Goal: Information Seeking & Learning: Find contact information

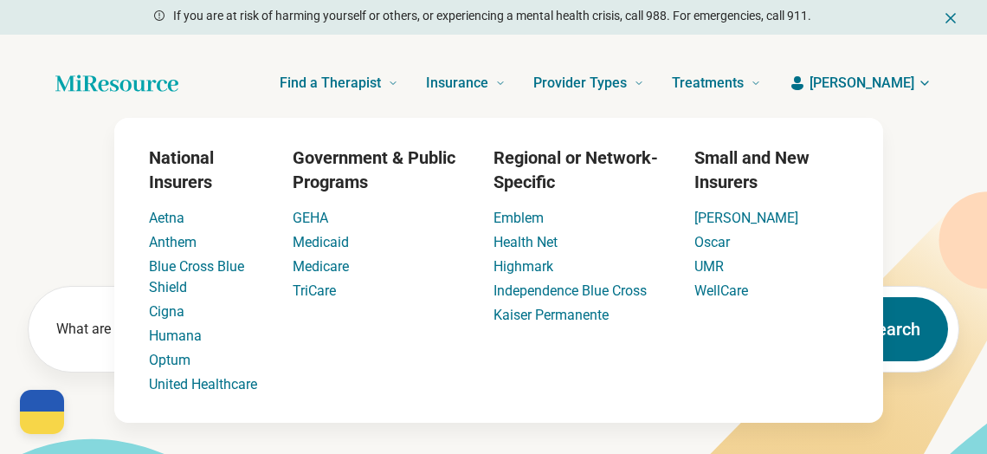
click at [300, 86] on div "Find a Therapist Mental Health Conditions ADHD Anxiety Anorexia Autism Bipolar …" at bounding box center [483, 82] width 555 height 69
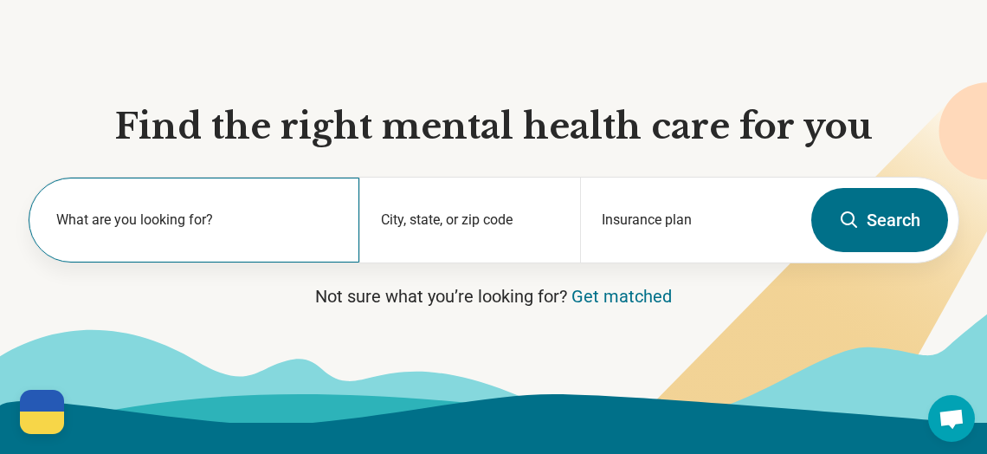
scroll to position [110, 0]
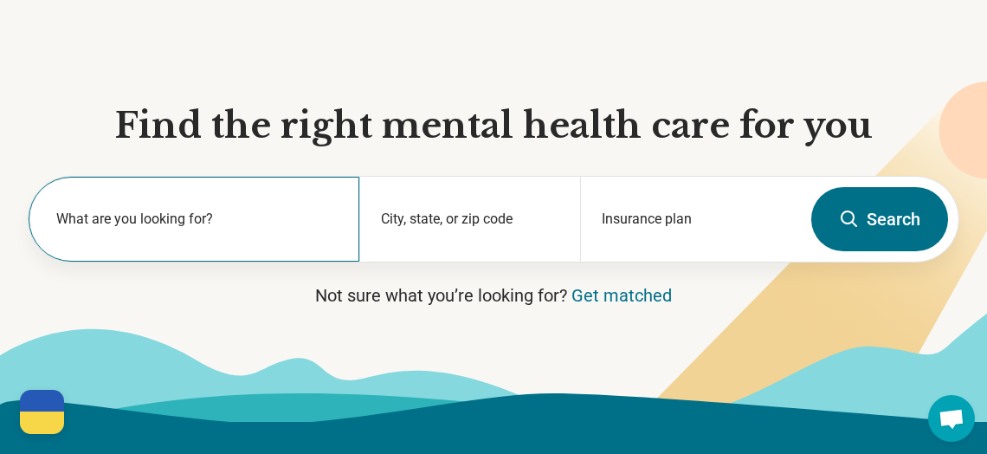
click at [309, 224] on label "What are you looking for?" at bounding box center [197, 219] width 282 height 21
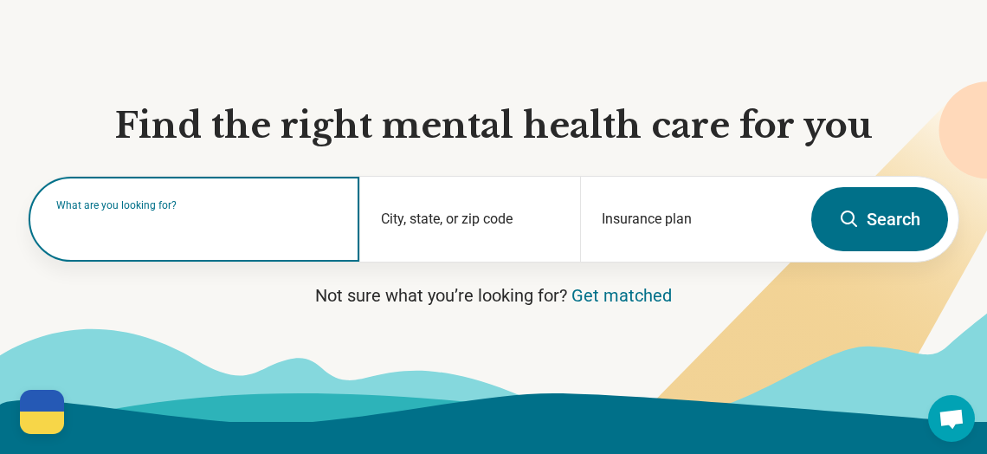
click at [294, 235] on input "text" at bounding box center [197, 227] width 282 height 21
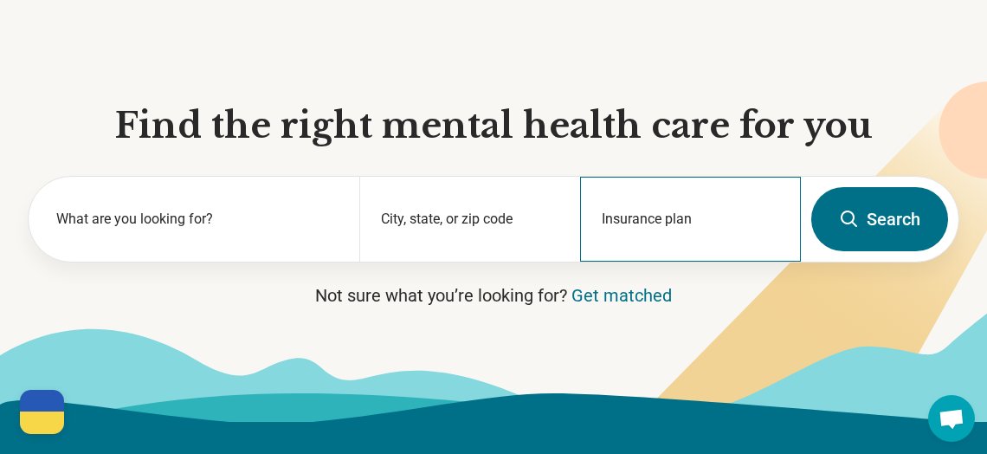
click at [710, 217] on div "Insurance plan" at bounding box center [690, 219] width 221 height 85
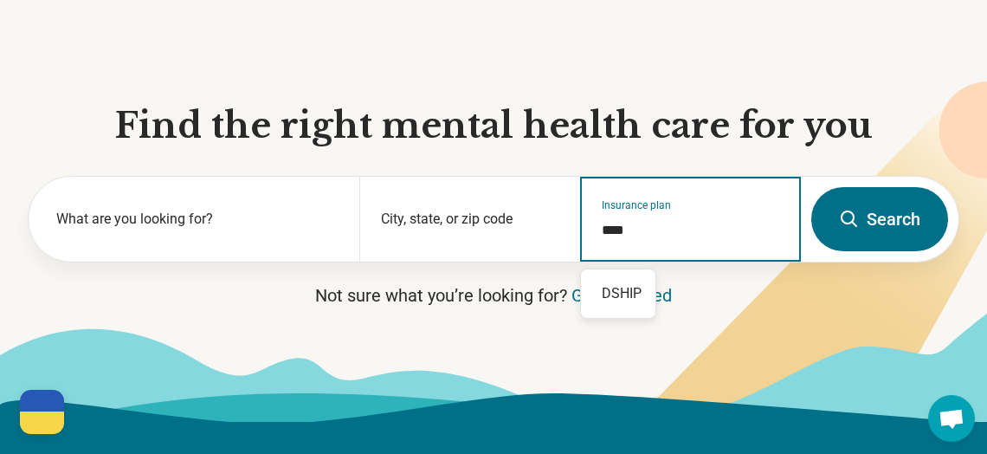
type input "*****"
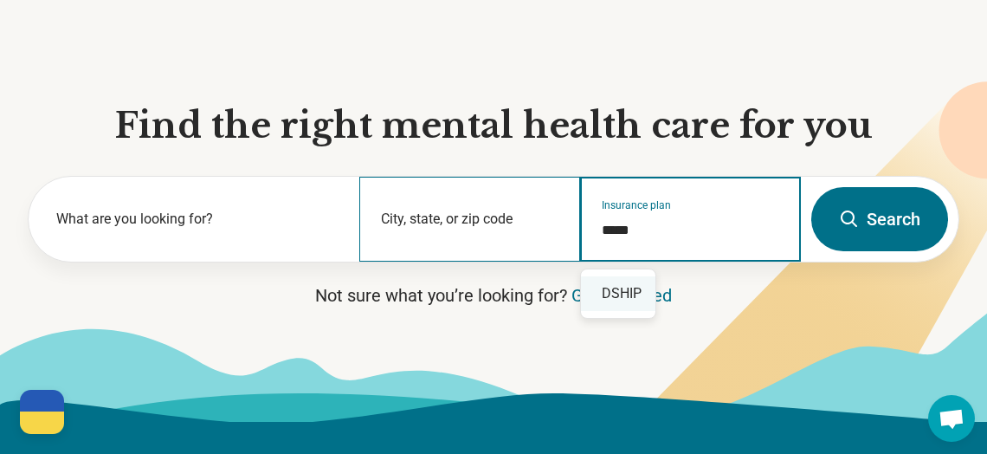
drag, startPoint x: 696, startPoint y: 230, endPoint x: 554, endPoint y: 240, distance: 142.3
click at [553, 240] on div "What are you looking for? City, state, or zip code Insurance plan *****" at bounding box center [415, 219] width 772 height 85
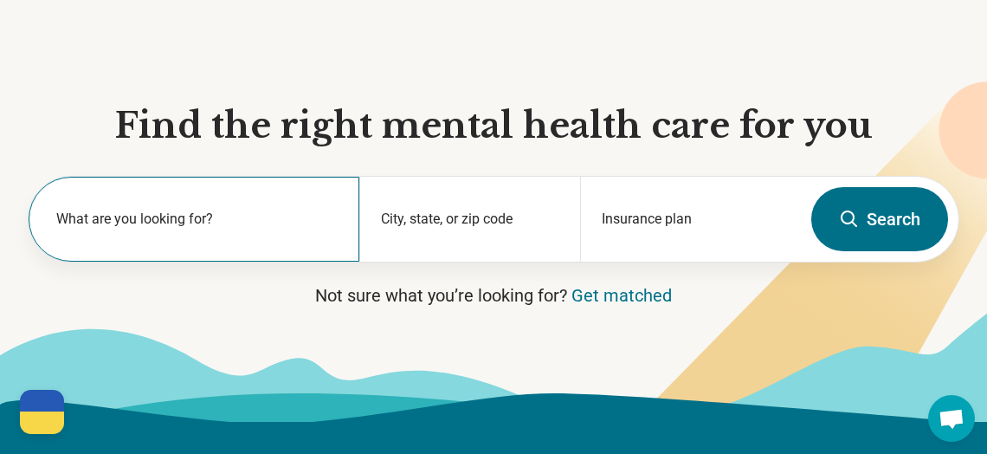
click at [257, 223] on label "What are you looking for?" at bounding box center [197, 219] width 282 height 21
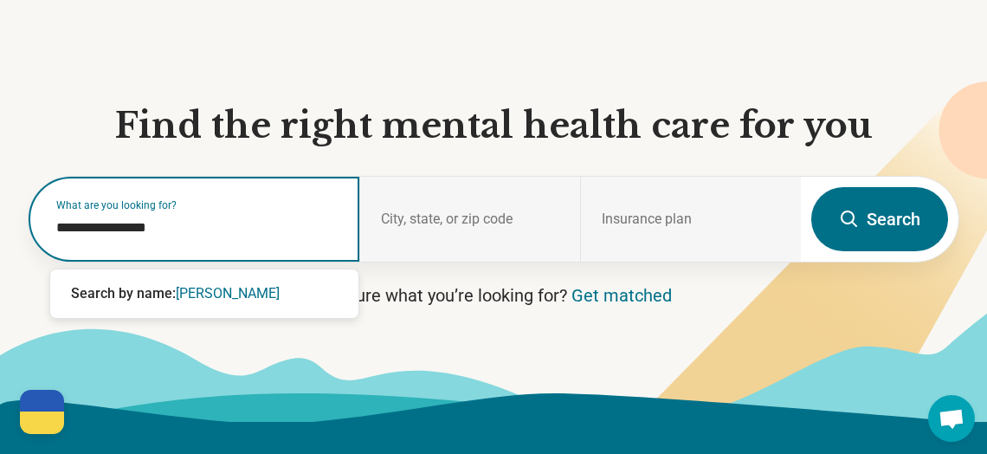
type input "**********"
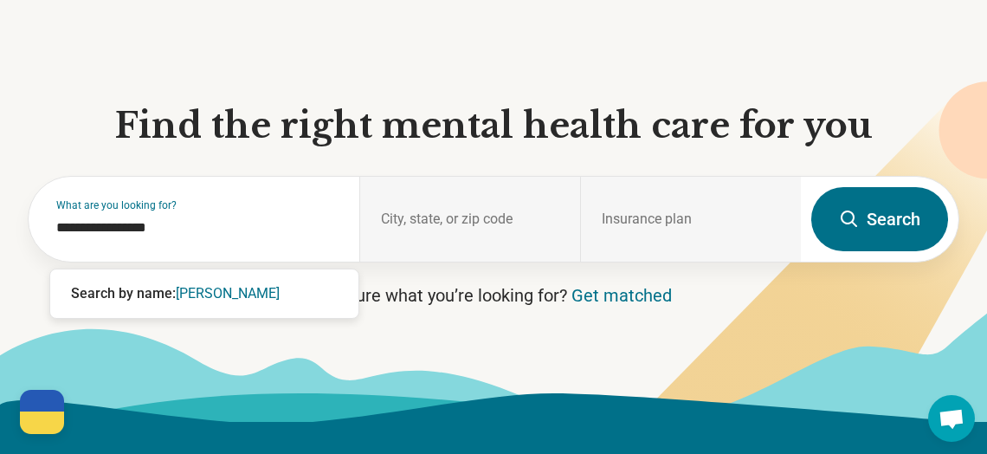
drag, startPoint x: 887, startPoint y: 212, endPoint x: 907, endPoint y: 206, distance: 20.8
click at [888, 210] on button "Search" at bounding box center [879, 219] width 137 height 64
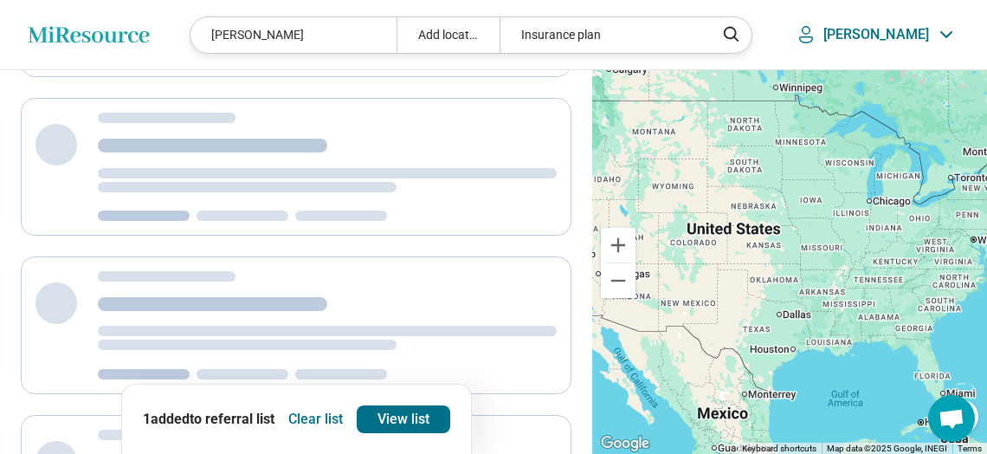
select select "***"
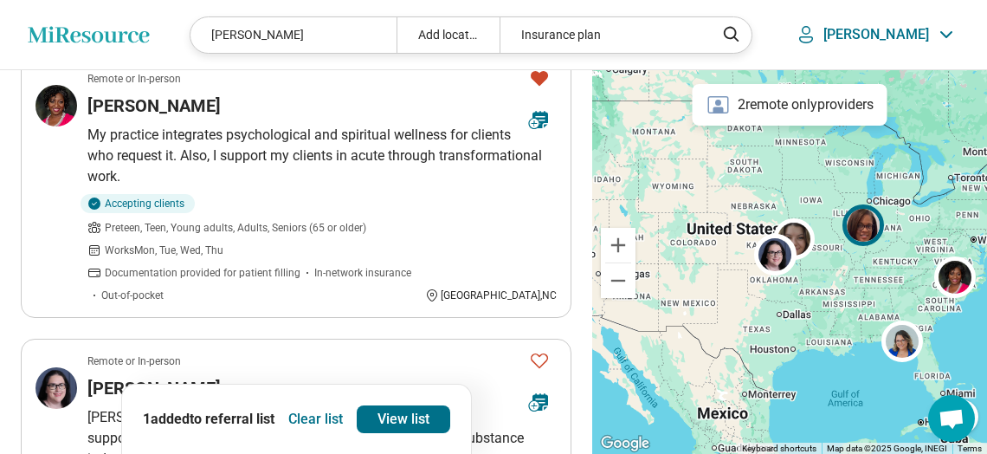
scroll to position [1167, 0]
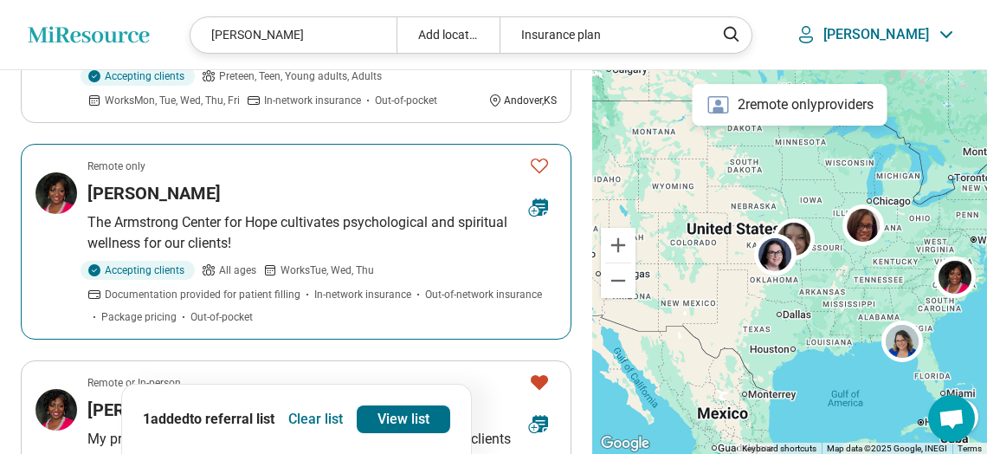
click at [164, 195] on h3 "Tonya Armstrong" at bounding box center [153, 193] width 133 height 24
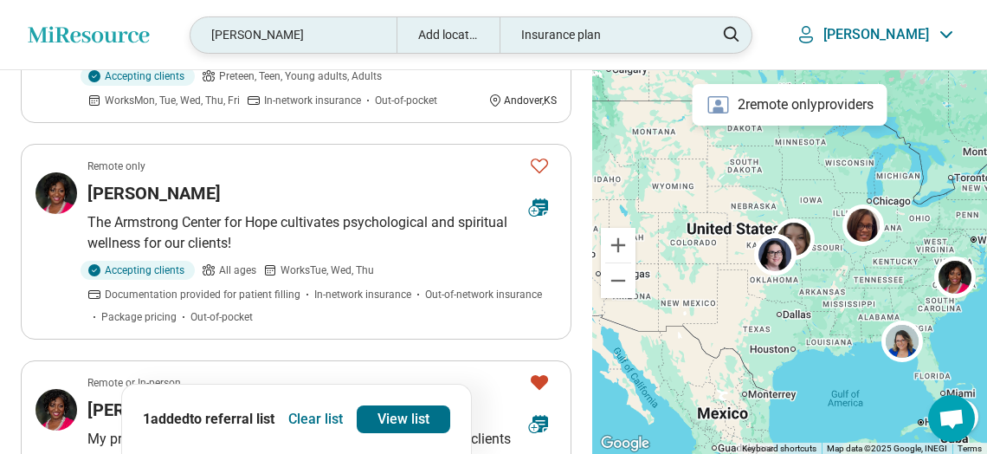
click at [364, 33] on div "Latonya armstrong" at bounding box center [293, 35] width 205 height 36
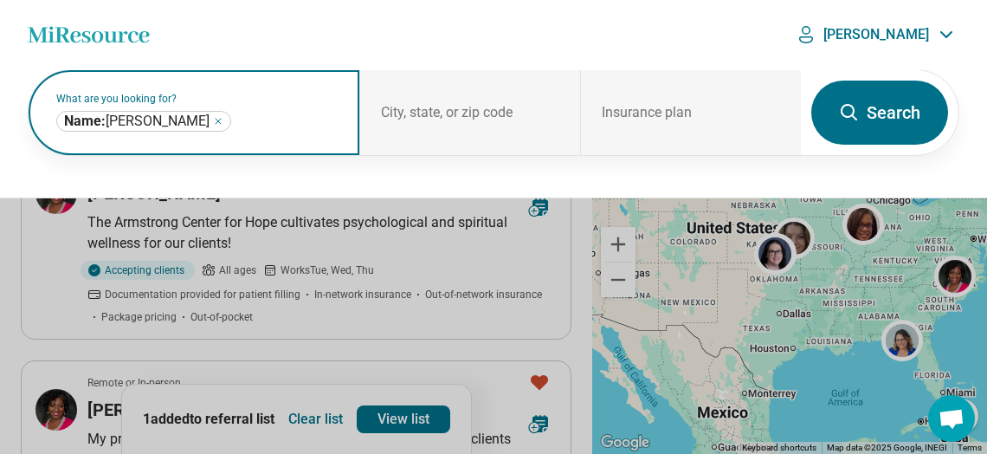
click at [223, 122] on icon "Remove" at bounding box center [218, 121] width 10 height 10
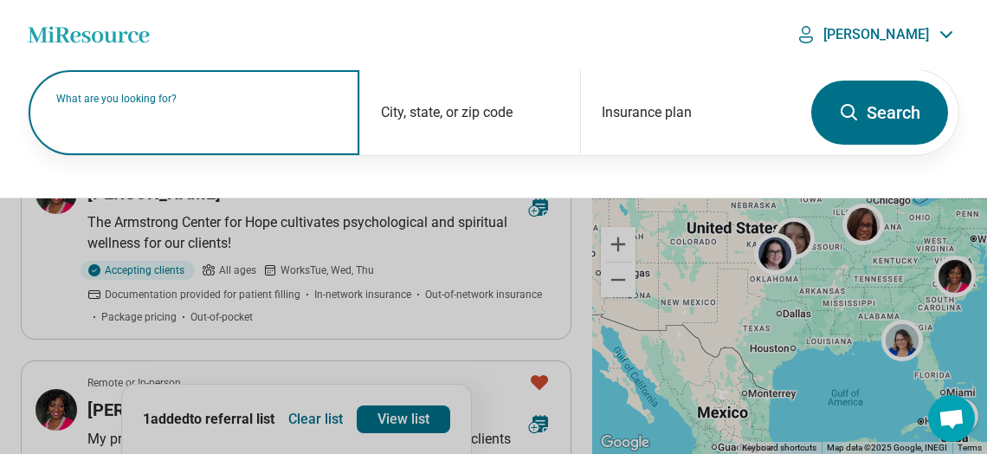
click at [233, 104] on label "What are you looking for?" at bounding box center [197, 99] width 282 height 10
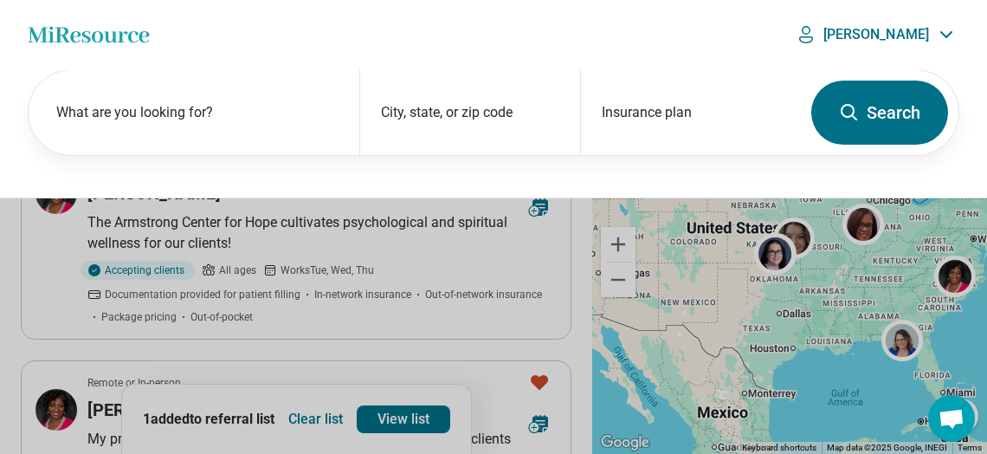
click at [413, 374] on button at bounding box center [493, 227] width 987 height 454
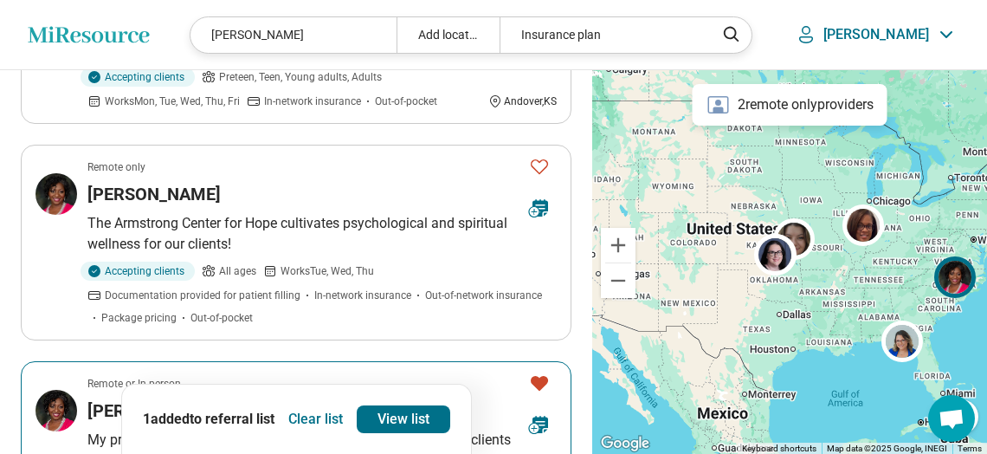
scroll to position [1167, 0]
click at [105, 411] on h3 "Tonya Armstrong" at bounding box center [153, 409] width 133 height 24
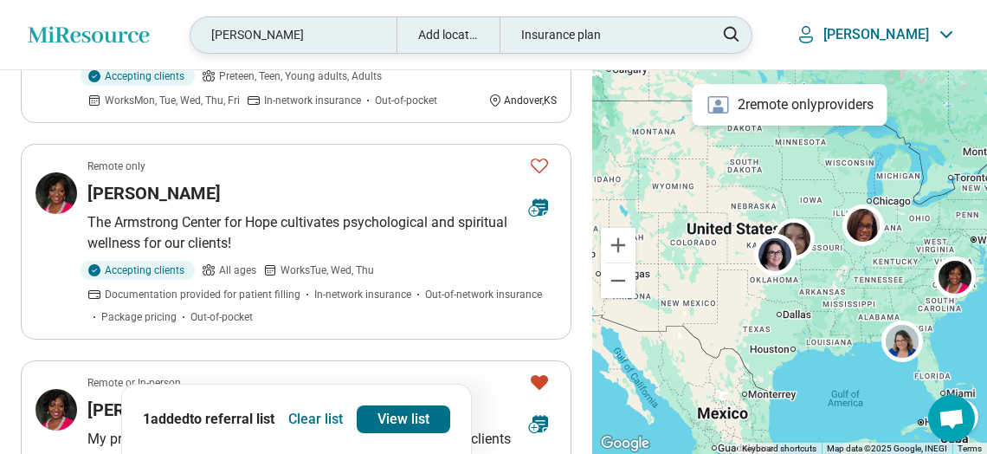
click at [356, 36] on div "Latonya armstrong" at bounding box center [293, 35] width 205 height 36
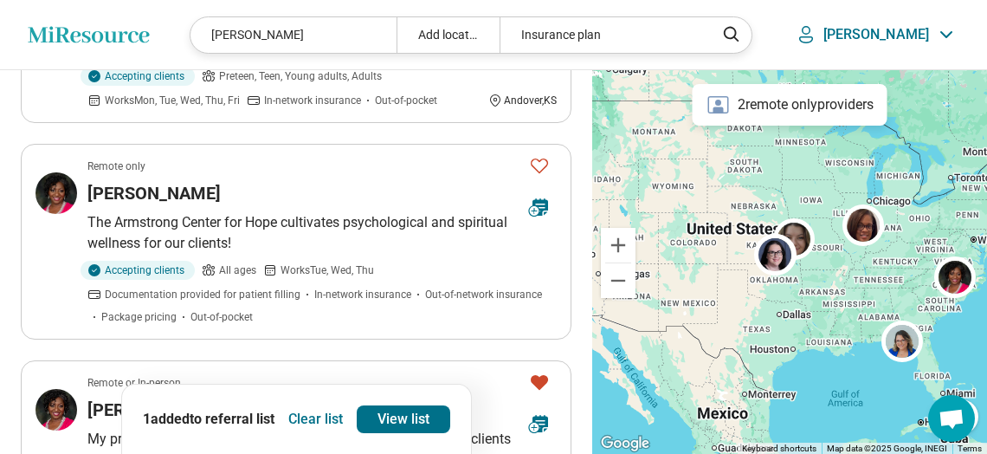
scroll to position [1166, 0]
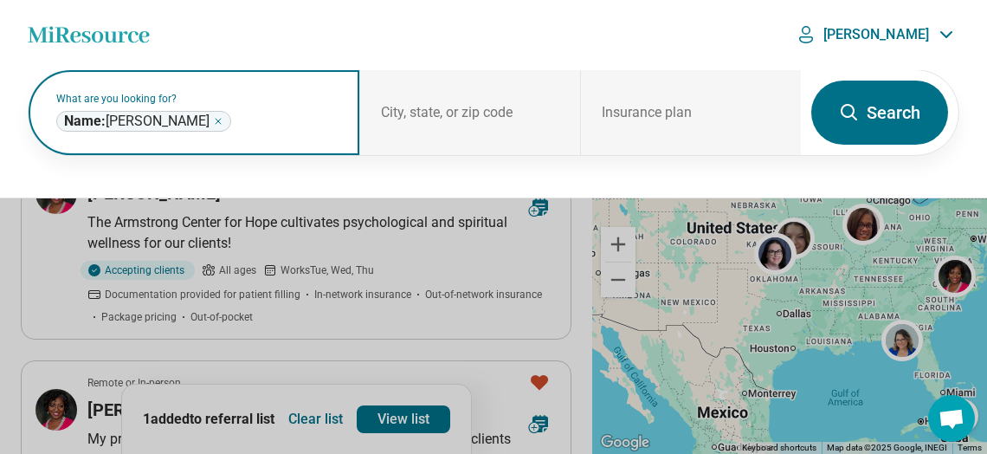
click at [221, 123] on icon "Remove" at bounding box center [218, 121] width 5 height 5
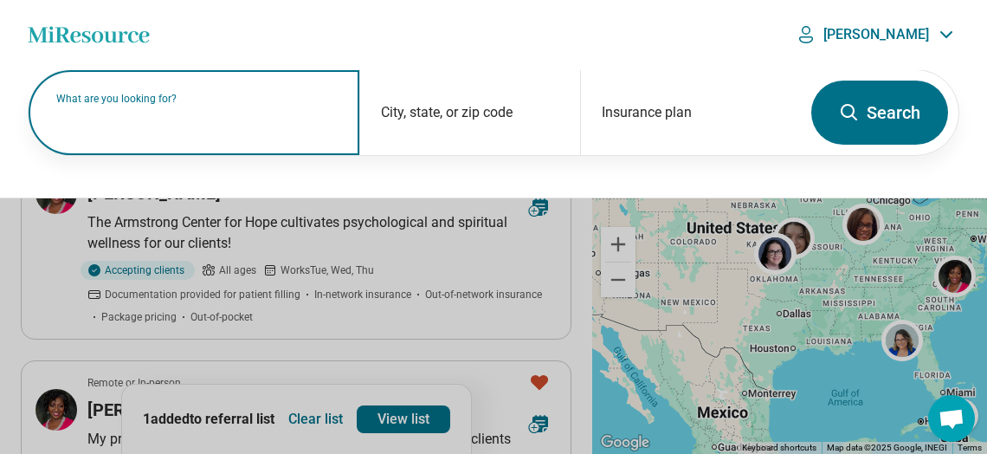
click at [230, 123] on input "text" at bounding box center [197, 121] width 282 height 21
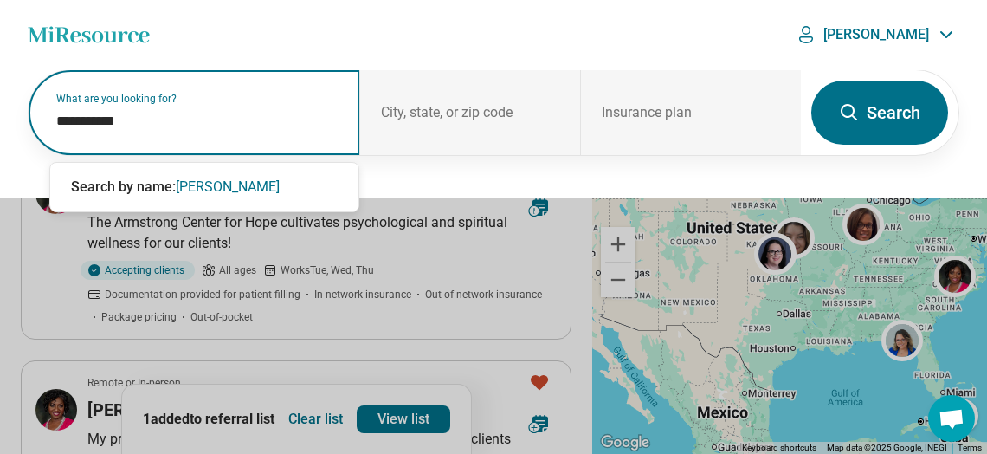
click at [81, 121] on input "**********" at bounding box center [197, 121] width 282 height 21
click at [78, 119] on input "**********" at bounding box center [197, 121] width 282 height 21
type input "**********"
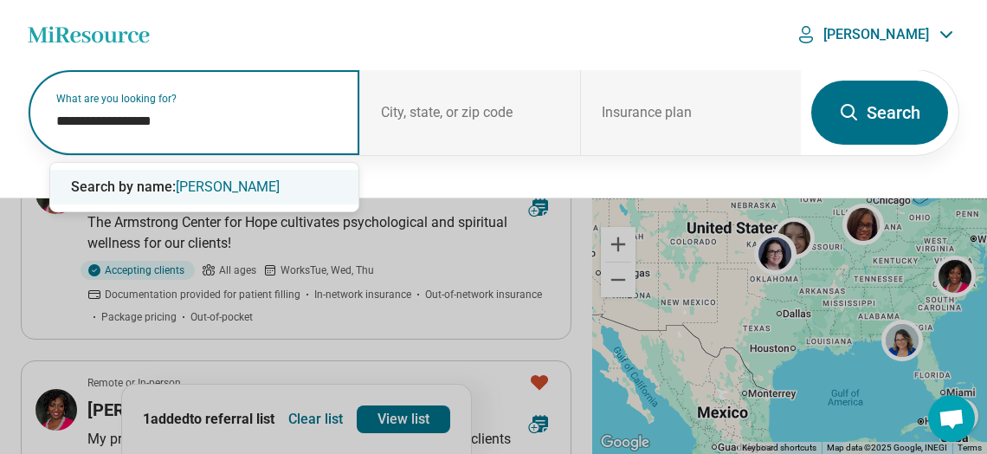
drag, startPoint x: 216, startPoint y: 189, endPoint x: 495, endPoint y: 183, distance: 278.9
click at [217, 189] on span "Dr. Erikka Taylor" at bounding box center [228, 186] width 104 height 16
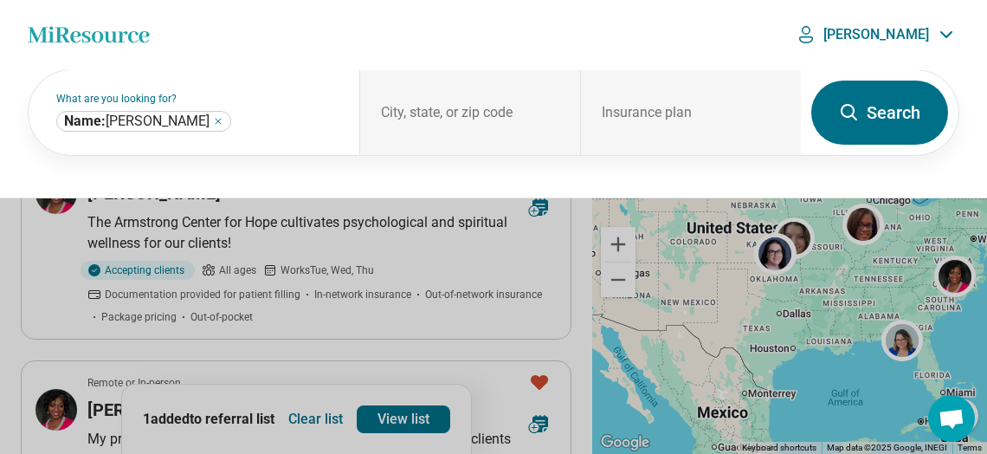
click at [923, 113] on button "Search" at bounding box center [879, 113] width 137 height 64
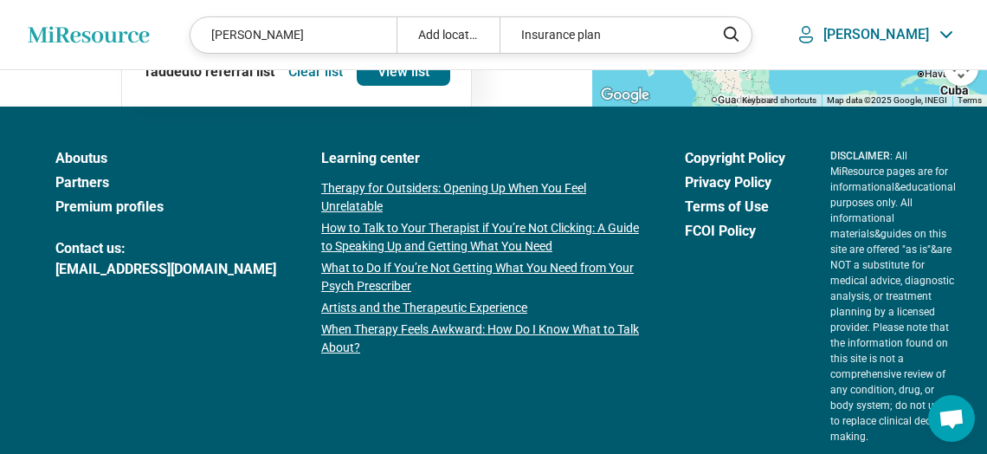
scroll to position [1023, 0]
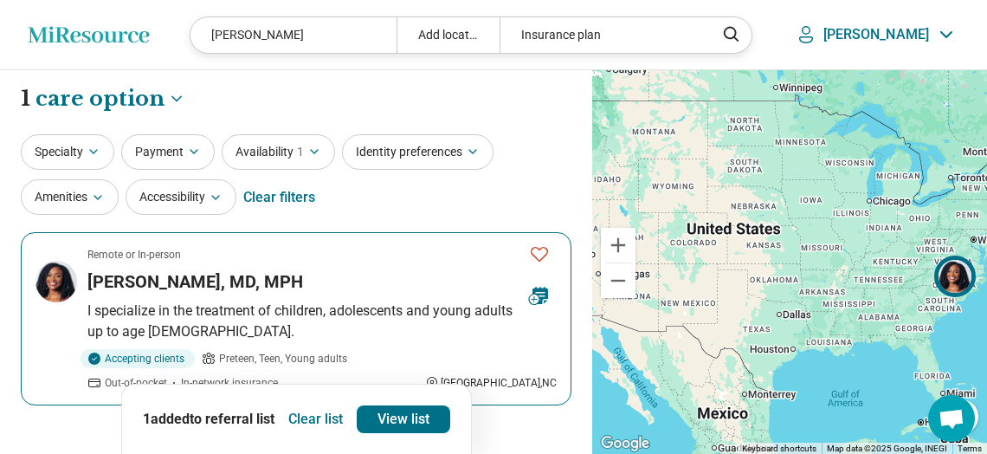
click at [156, 281] on h3 "Erikka Taylor, MD, MPH" at bounding box center [195, 281] width 216 height 24
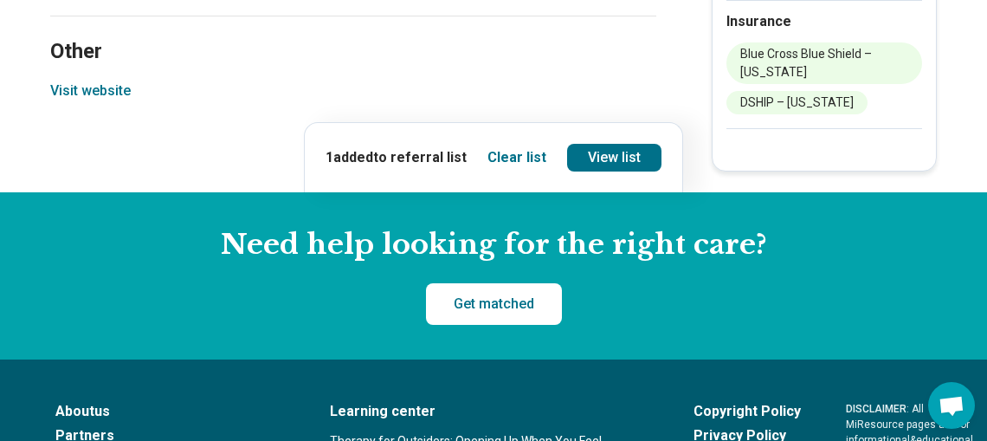
scroll to position [2238, 0]
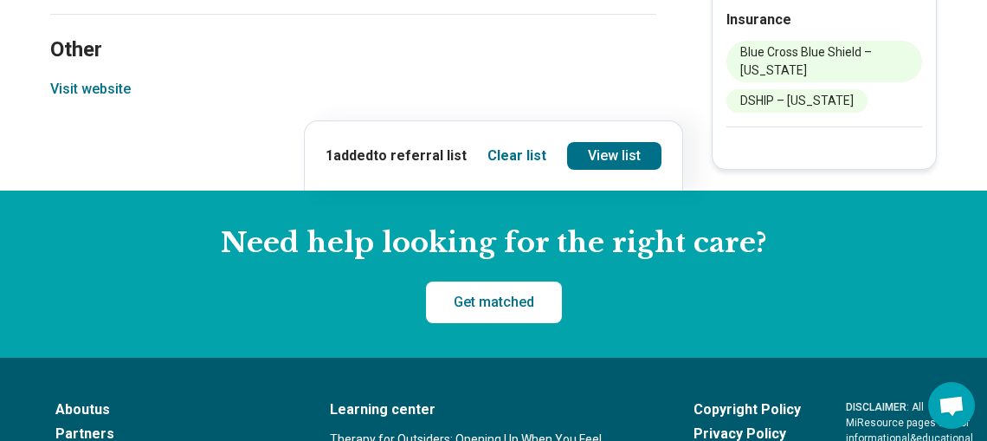
click at [114, 87] on button "Visit website" at bounding box center [90, 89] width 81 height 21
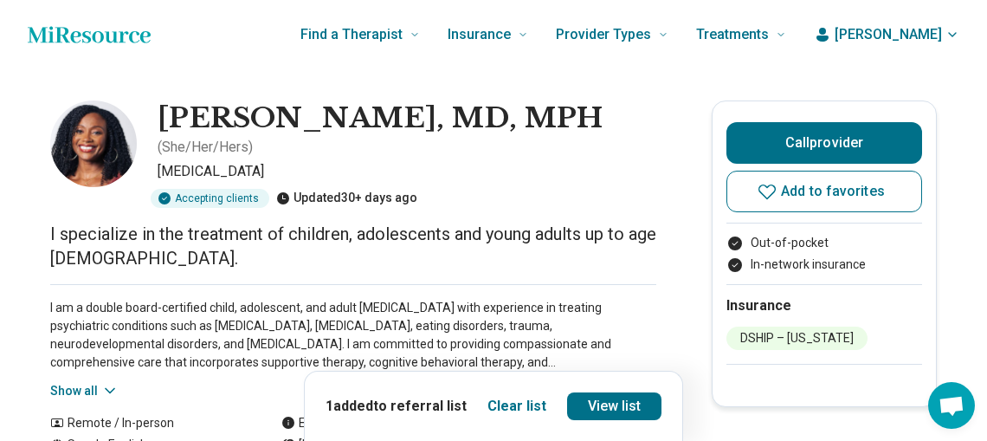
click at [217, 122] on h1 "Erikka Taylor, MD, MPH" at bounding box center [380, 118] width 445 height 36
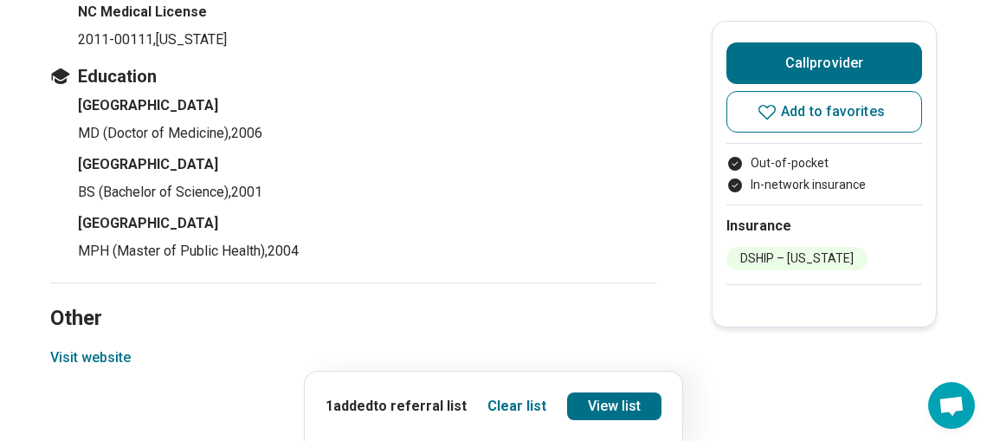
scroll to position [1912, 0]
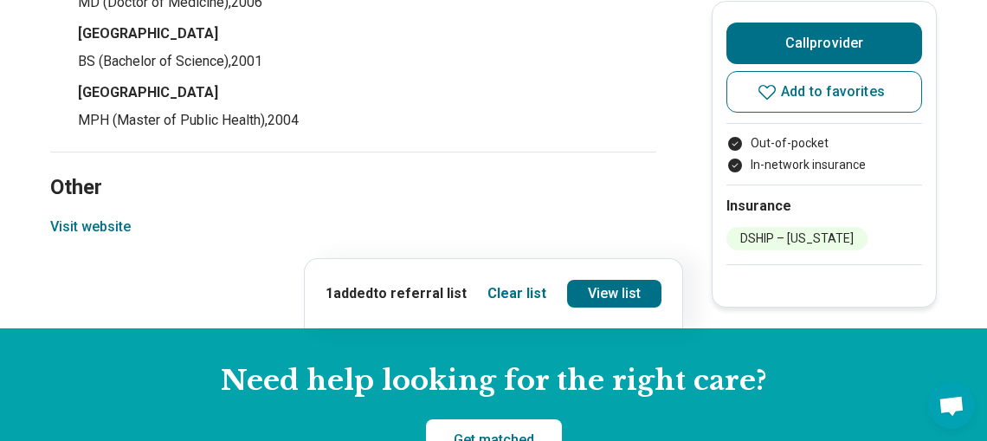
click at [113, 216] on button "Visit website" at bounding box center [90, 226] width 81 height 21
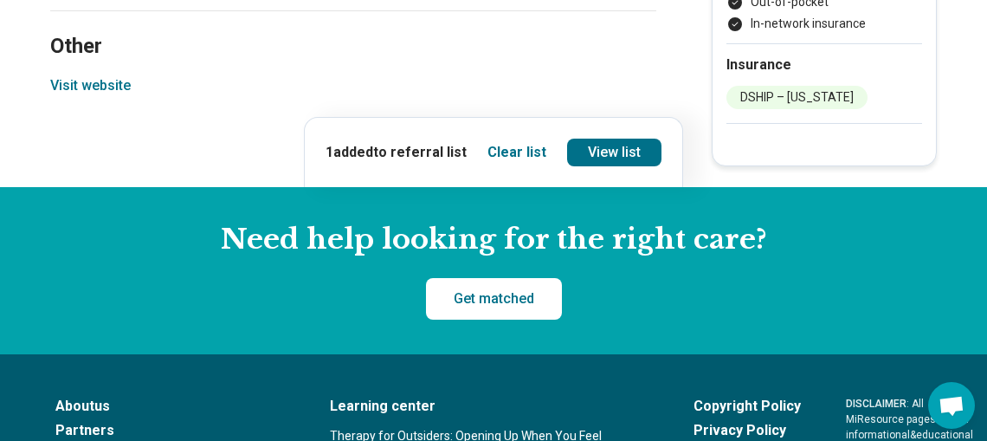
scroll to position [2054, 0]
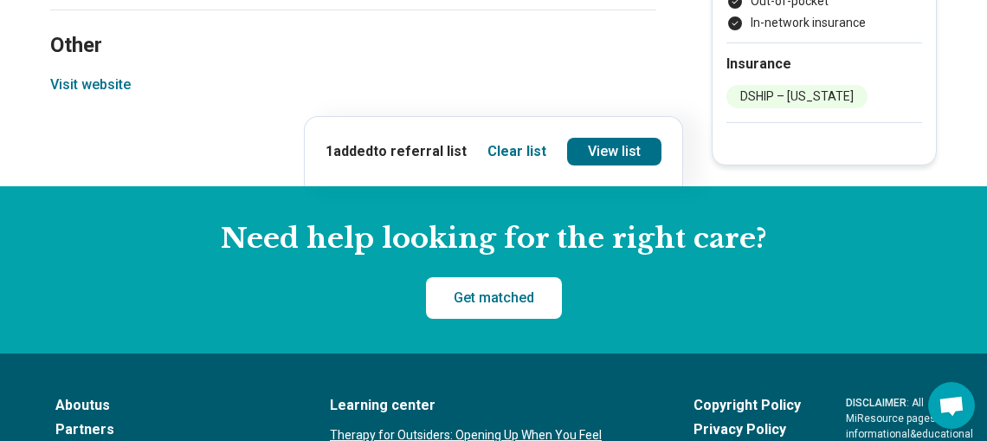
click at [96, 74] on button "Visit website" at bounding box center [90, 84] width 81 height 21
